Goal: Task Accomplishment & Management: Use online tool/utility

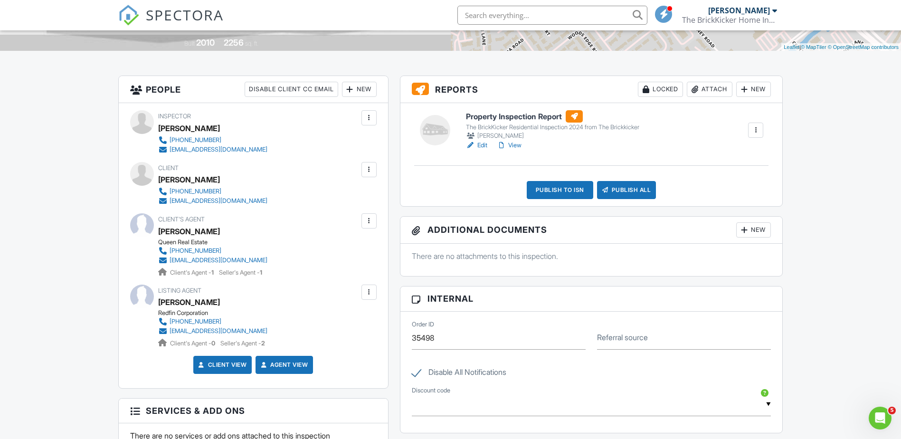
click at [372, 120] on div at bounding box center [368, 117] width 9 height 9
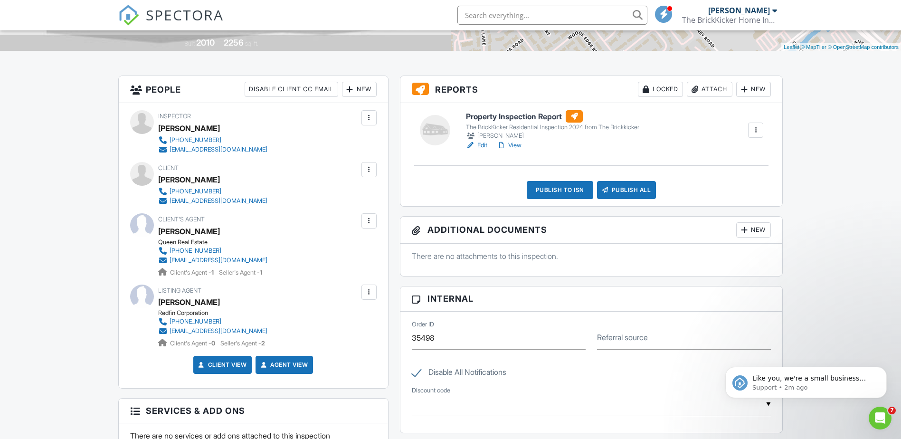
click at [361, 92] on div "New" at bounding box center [359, 89] width 35 height 15
click at [376, 118] on li "Inspector" at bounding box center [394, 118] width 94 height 24
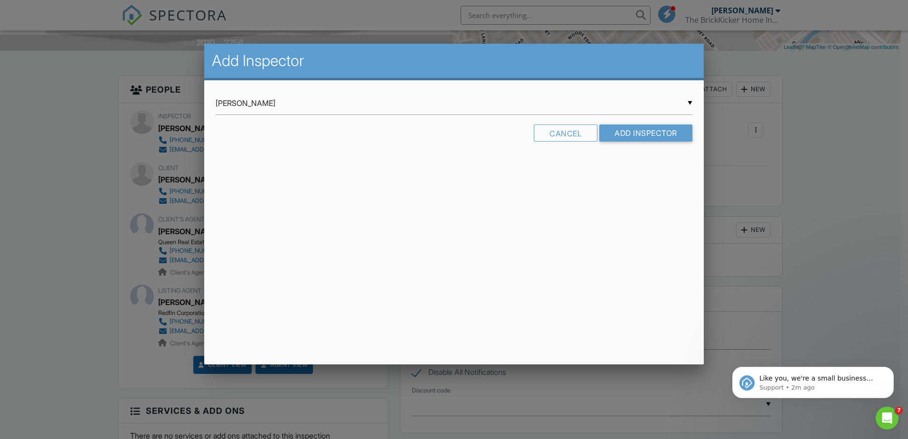
click at [689, 103] on div "▼ Mark Martin Mark Martin Sean Loftis Michael Martin Jeffrey Slavin Mark Martin…" at bounding box center [454, 103] width 477 height 23
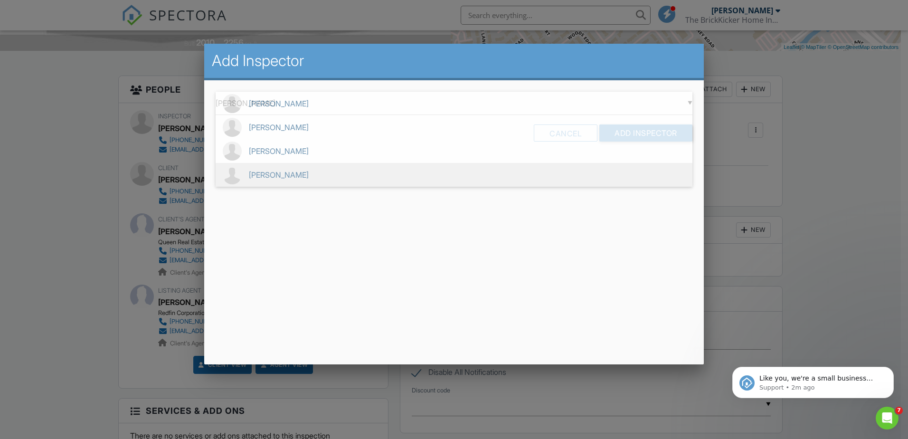
click at [364, 169] on span "[PERSON_NAME]" at bounding box center [454, 175] width 477 height 24
type input "[PERSON_NAME]"
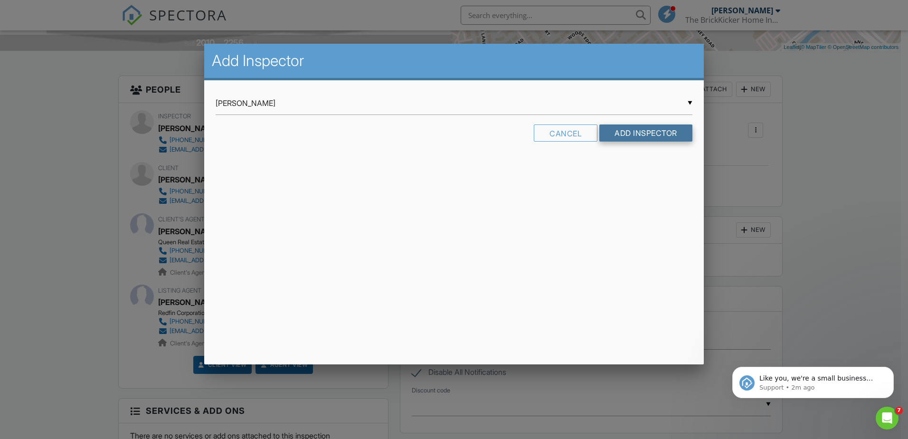
click at [654, 130] on input "Add Inspector" at bounding box center [645, 132] width 93 height 17
